Goal: Information Seeking & Learning: Compare options

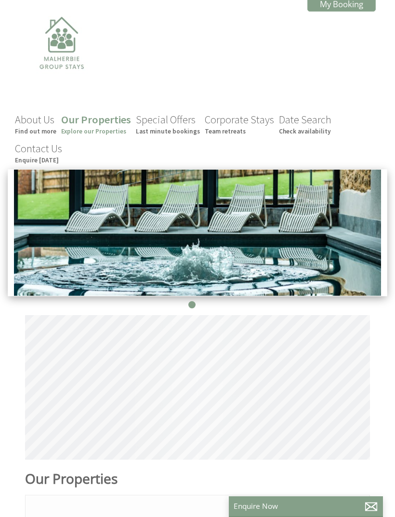
scroll to position [0, 9]
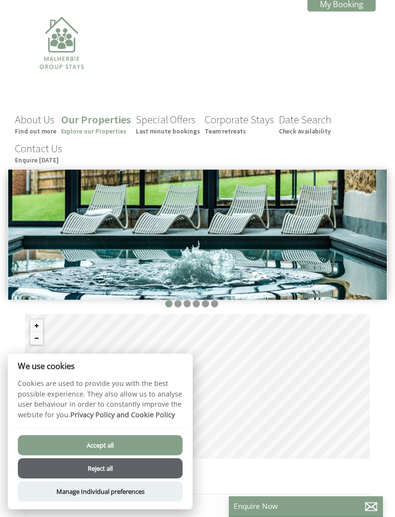
click at [118, 450] on button "Accept all" at bounding box center [100, 445] width 165 height 20
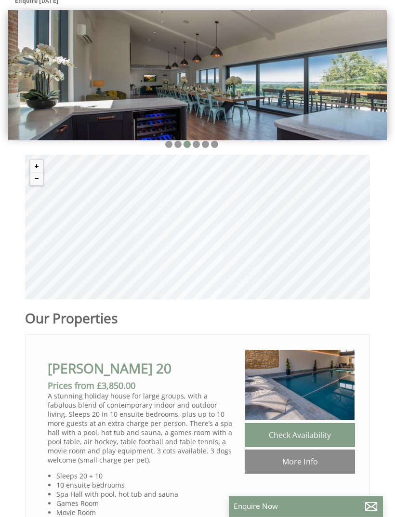
scroll to position [160, 0]
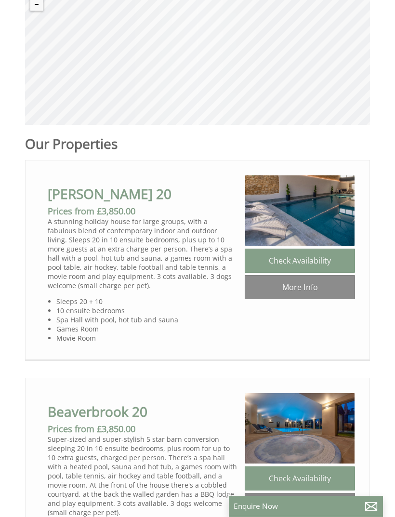
click at [308, 299] on link "More Info" at bounding box center [300, 288] width 110 height 24
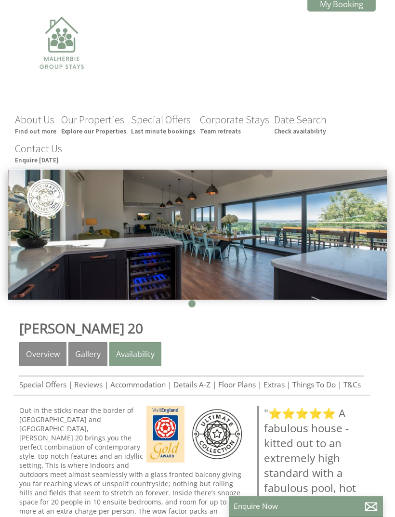
scroll to position [8, 0]
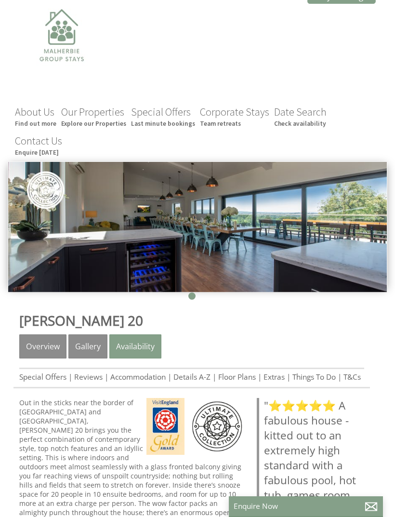
click at [84, 350] on link "Gallery" at bounding box center [87, 347] width 39 height 24
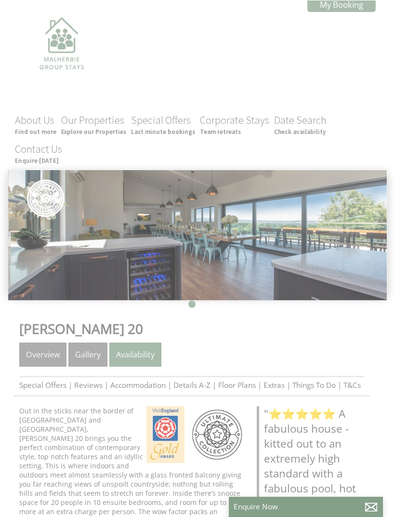
scroll to position [8, 0]
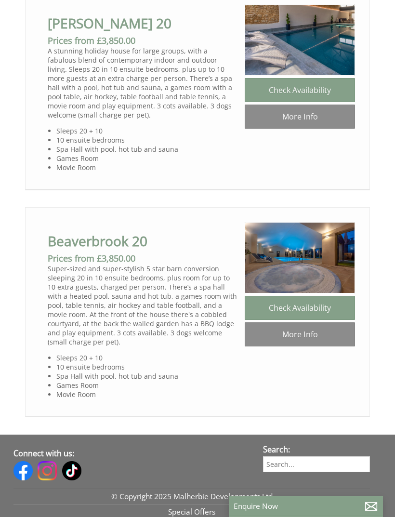
scroll to position [505, 0]
click at [301, 347] on link "More Info" at bounding box center [300, 335] width 110 height 24
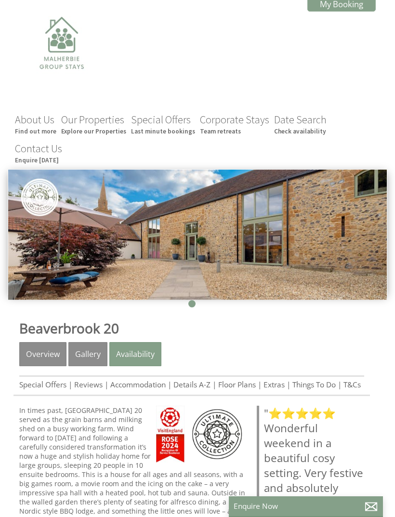
click at [88, 358] on link "Gallery" at bounding box center [87, 354] width 39 height 24
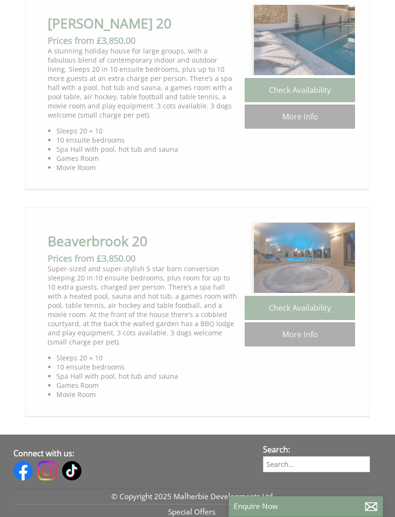
scroll to position [0, 9]
